Goal: Find specific page/section: Find specific page/section

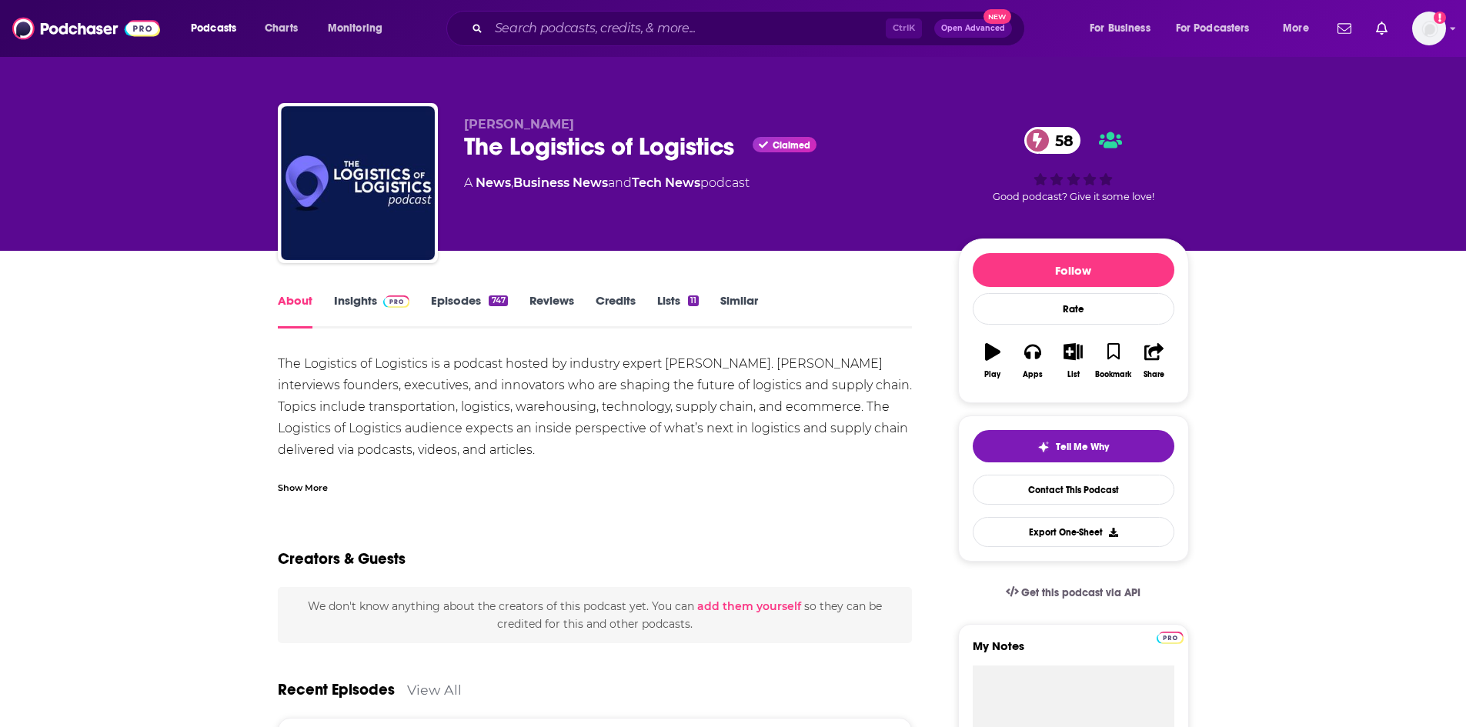
scroll to position [154, 0]
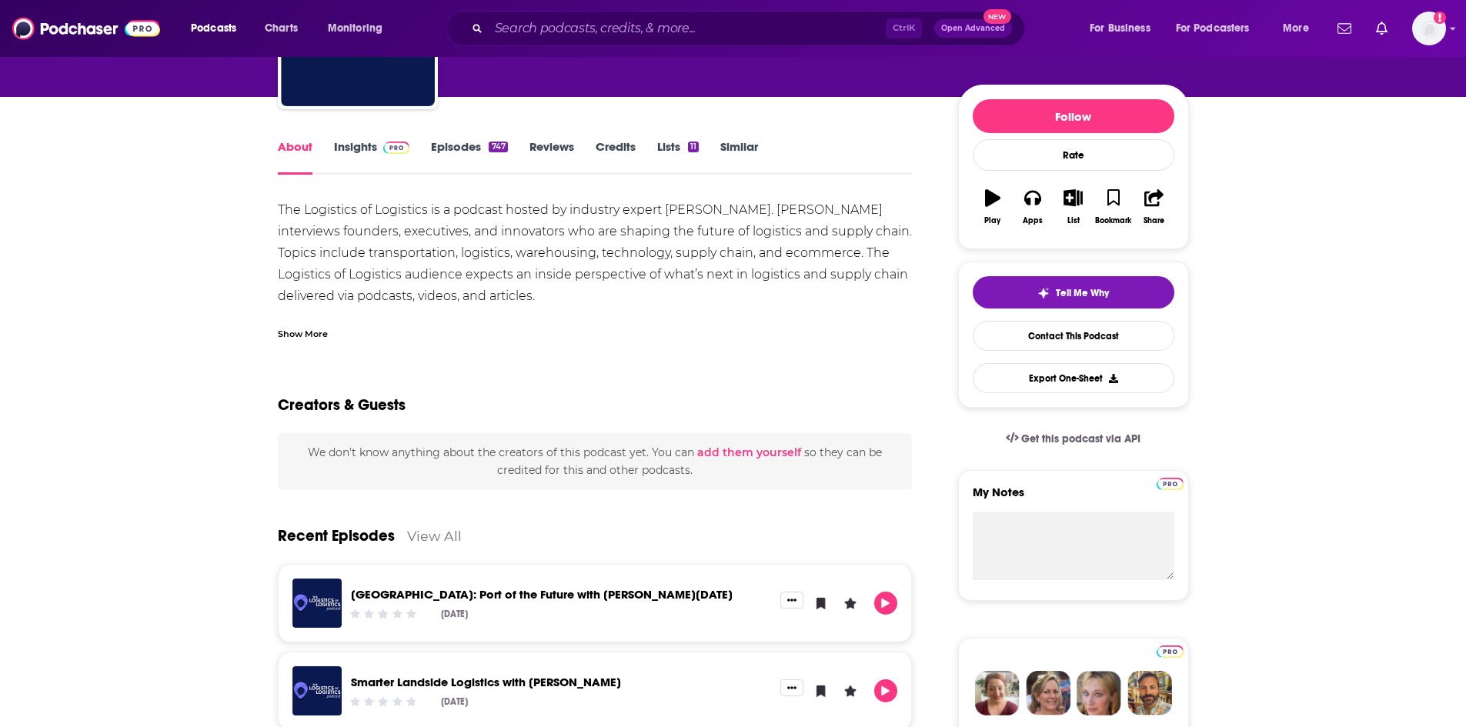
click at [363, 148] on link "Insights" at bounding box center [372, 156] width 76 height 35
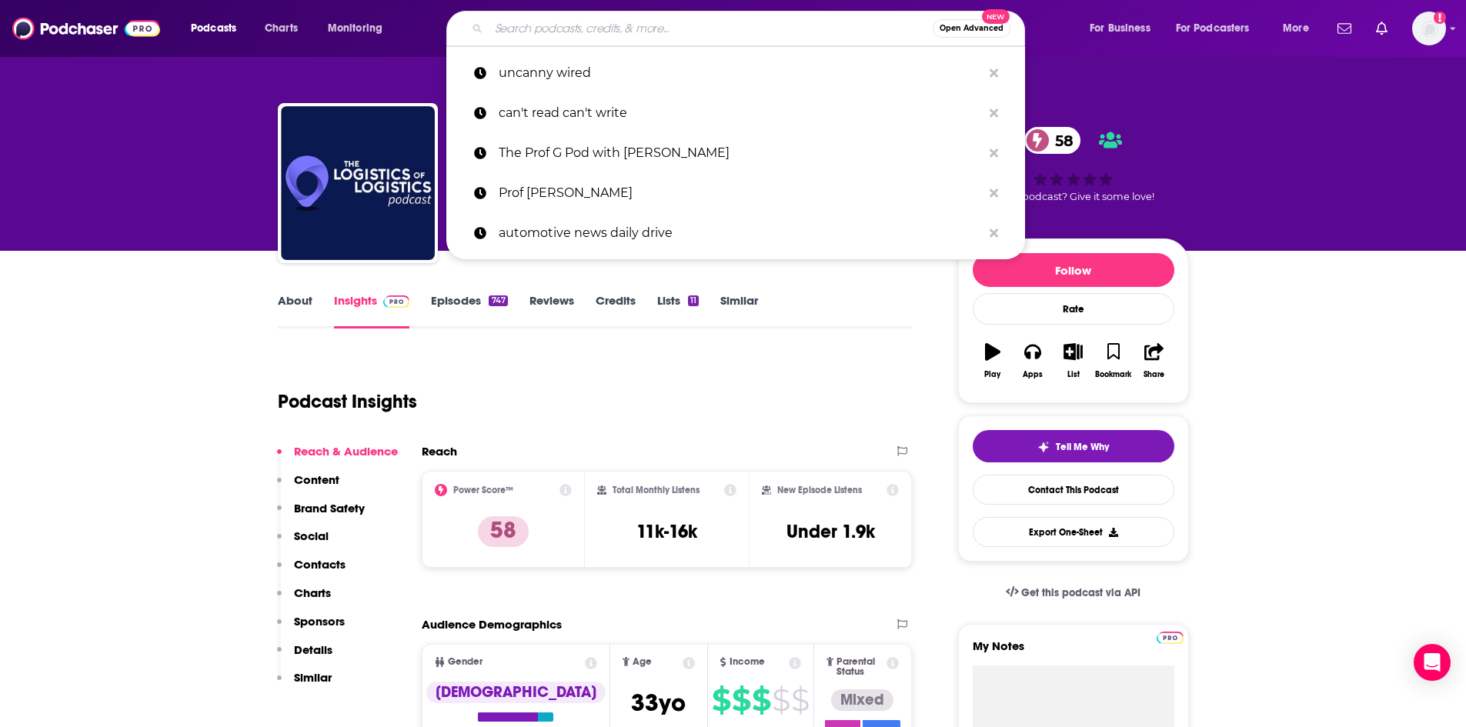
click at [703, 21] on input "Search podcasts, credits, & more..." at bounding box center [711, 28] width 444 height 25
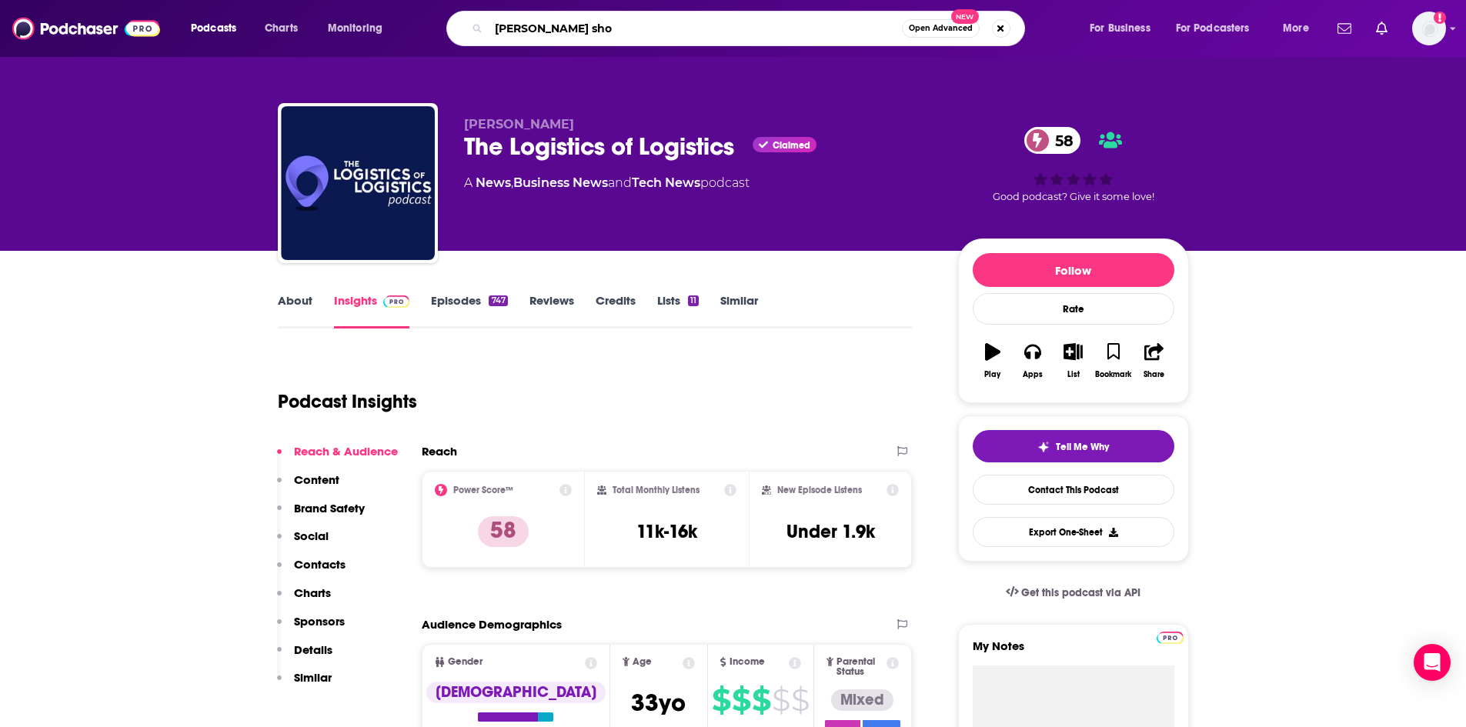
type input "[PERSON_NAME] show"
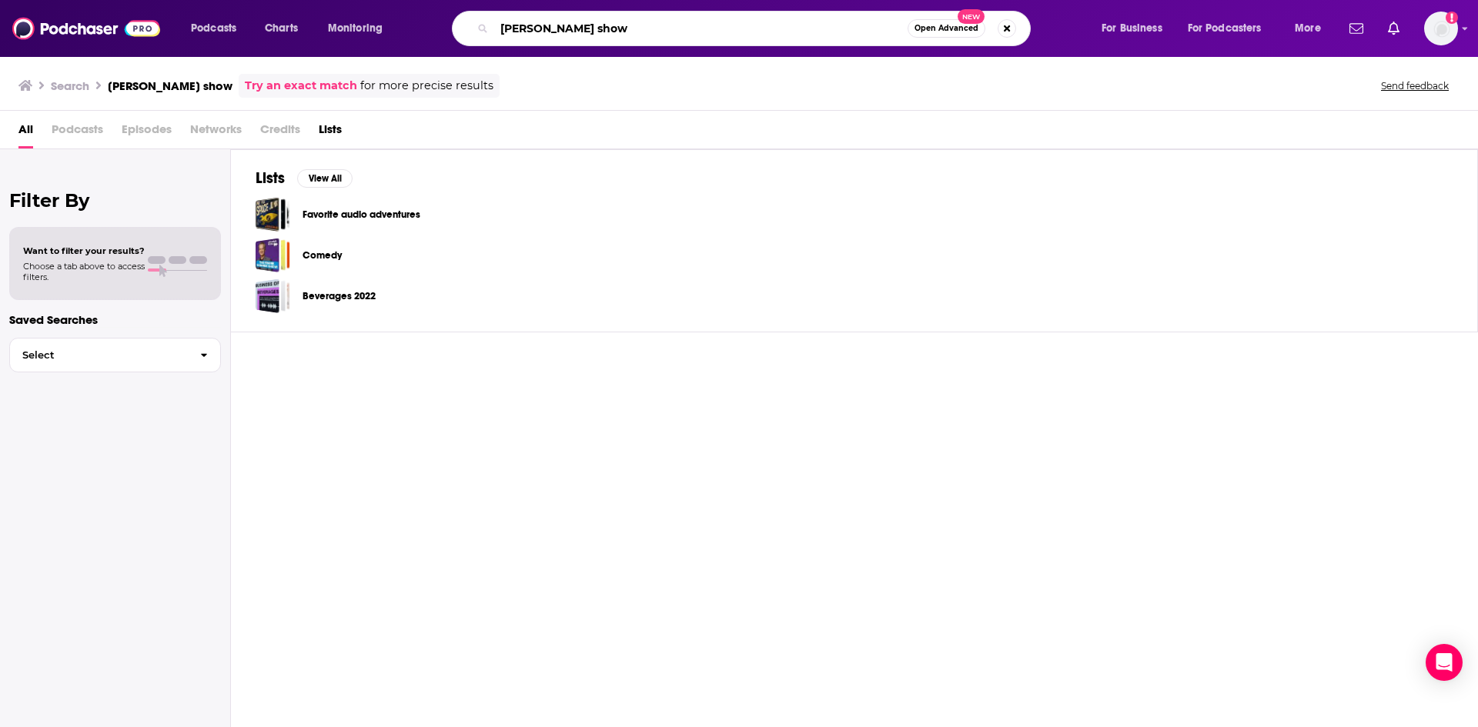
drag, startPoint x: 607, startPoint y: 28, endPoint x: 412, endPoint y: 25, distance: 195.5
click at [412, 25] on div "Podcasts Charts Monitoring [PERSON_NAME] show Open Advanced New For Business Fo…" at bounding box center [757, 28] width 1155 height 35
paste input "The [PERSON_NAME] S"
type input "The [PERSON_NAME] Show"
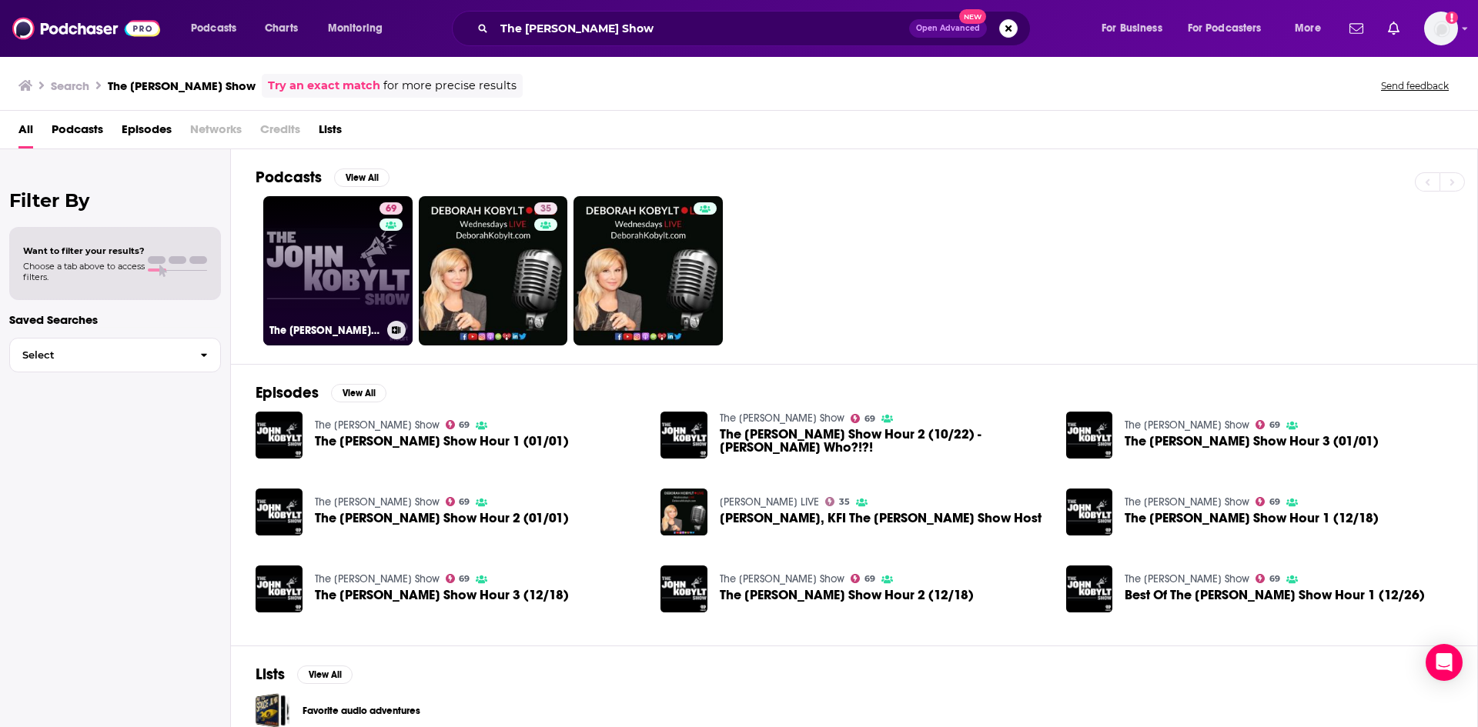
click at [318, 252] on link "69 The [PERSON_NAME] Show" at bounding box center [337, 270] width 149 height 149
